Goal: Check status

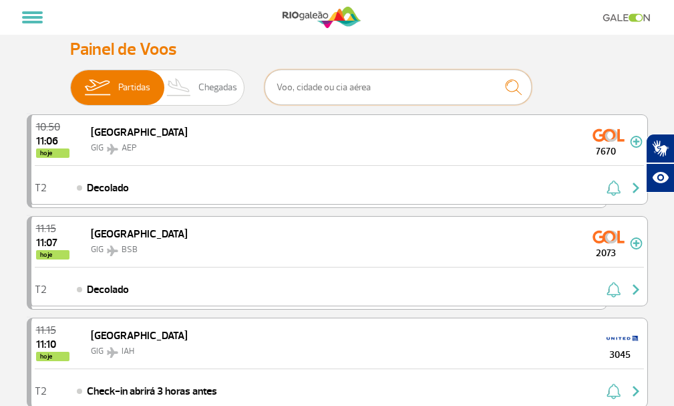
paste input "G3 1915"
click at [514, 101] on img "submit" at bounding box center [513, 86] width 29 height 27
click at [508, 101] on img "submit" at bounding box center [513, 86] width 29 height 27
click at [530, 96] on button "submit" at bounding box center [513, 86] width 37 height 35
click at [518, 98] on img "submit" at bounding box center [513, 86] width 29 height 27
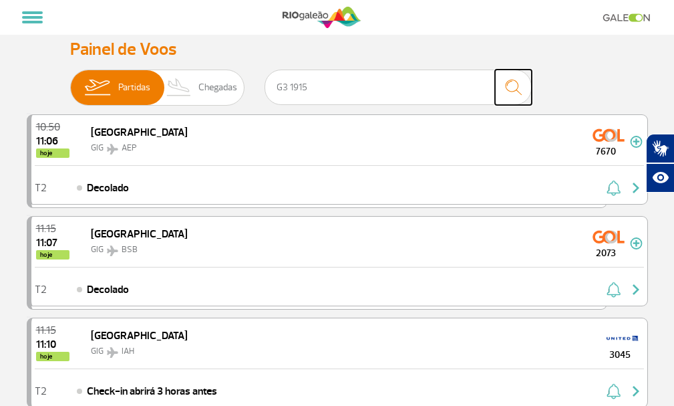
click at [518, 99] on img "submit" at bounding box center [513, 86] width 29 height 27
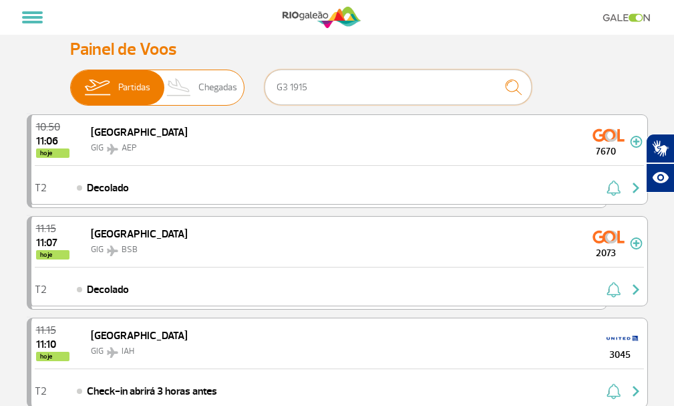
drag, startPoint x: 290, startPoint y: 100, endPoint x: 203, endPoint y: 104, distance: 87.0
click at [203, 104] on div "Partidas Chegadas G3 1915" at bounding box center [337, 89] width 534 height 40
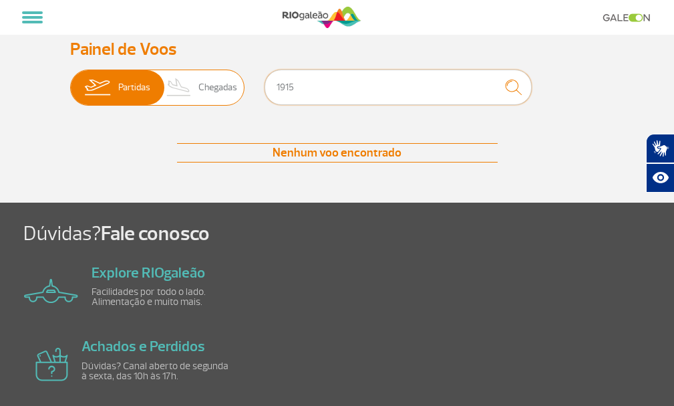
type input "1915"
click at [194, 96] on img at bounding box center [179, 87] width 39 height 35
click at [70, 81] on input "Partidas Chegadas" at bounding box center [70, 81] width 0 height 0
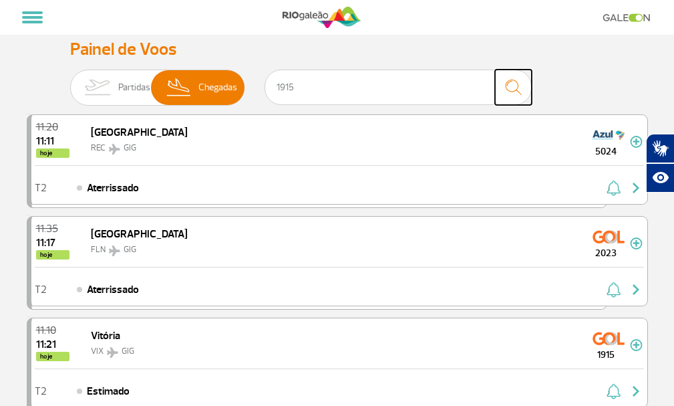
click at [519, 101] on img "submit" at bounding box center [513, 86] width 29 height 27
click at [520, 96] on img "submit" at bounding box center [513, 86] width 29 height 27
click at [516, 98] on img "submit" at bounding box center [513, 86] width 29 height 27
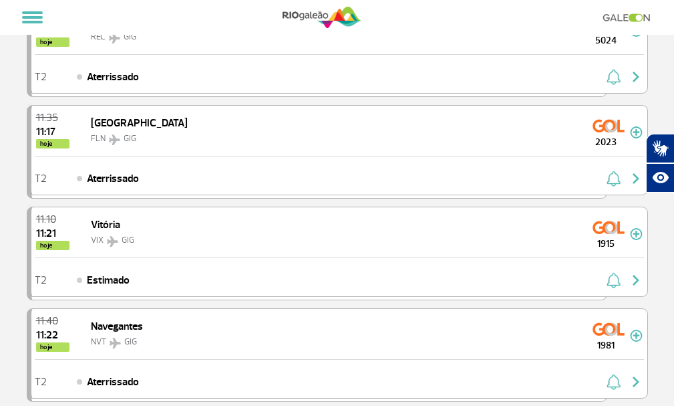
scroll to position [134, 0]
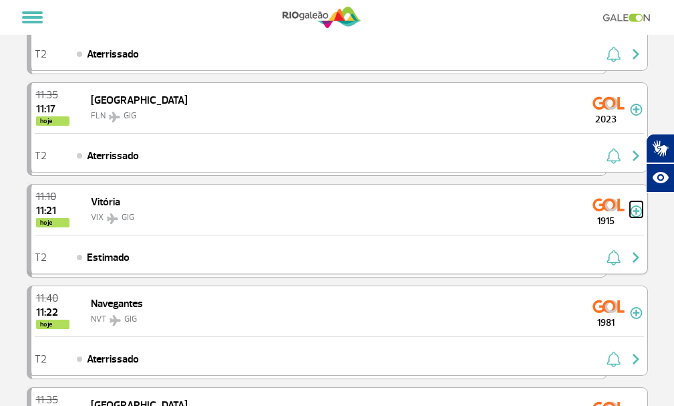
click at [631, 217] on img at bounding box center [636, 211] width 13 height 12
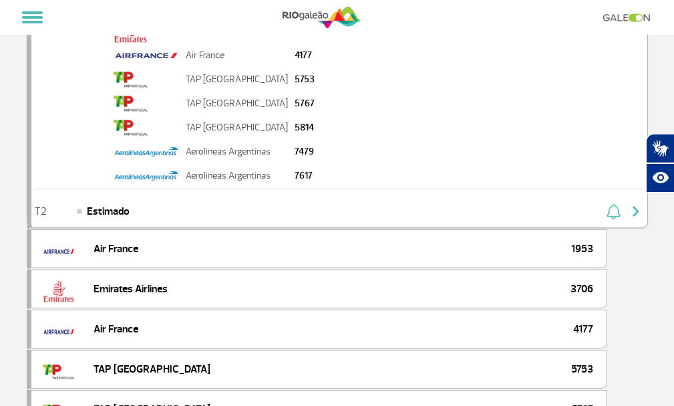
scroll to position [401, 0]
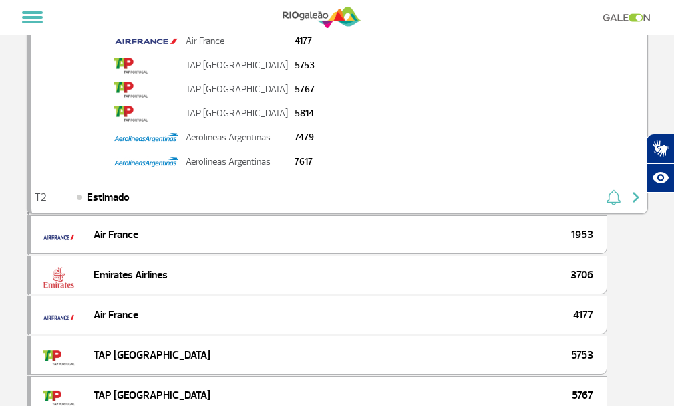
click at [102, 205] on span "Estimado" at bounding box center [108, 197] width 43 height 16
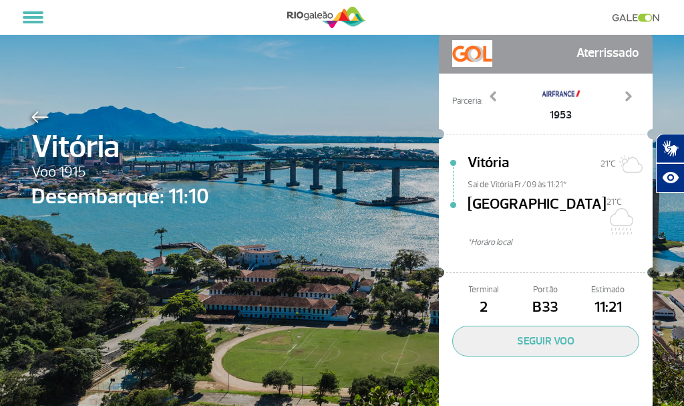
scroll to position [61, 0]
